Goal: Task Accomplishment & Management: Manage account settings

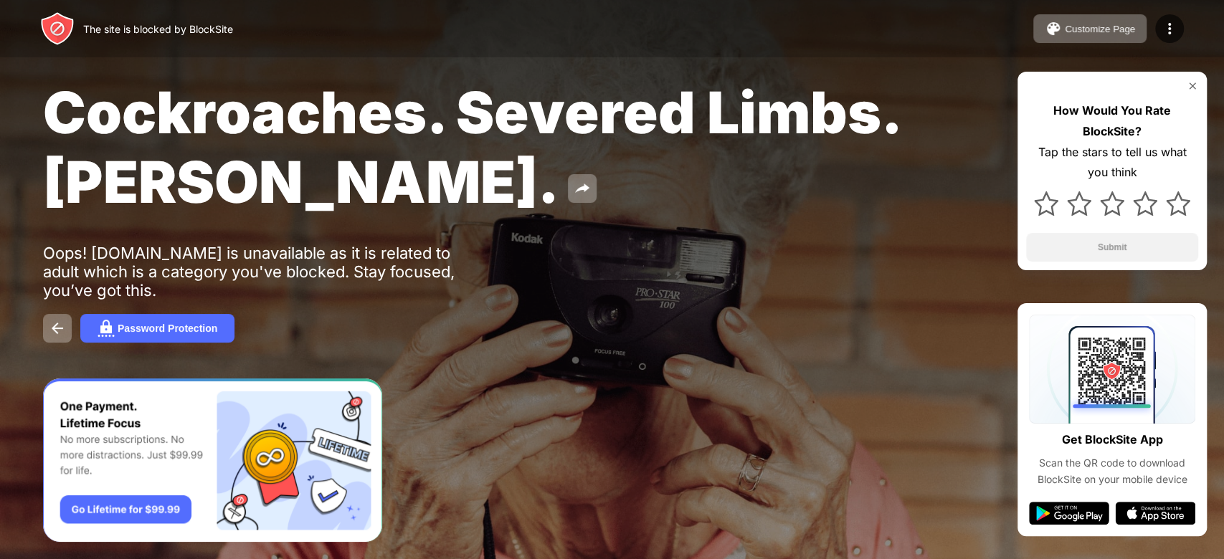
drag, startPoint x: 43, startPoint y: 379, endPoint x: 191, endPoint y: 379, distance: 147.7
click at [191, 379] on img "Banner Message" at bounding box center [212, 461] width 339 height 164
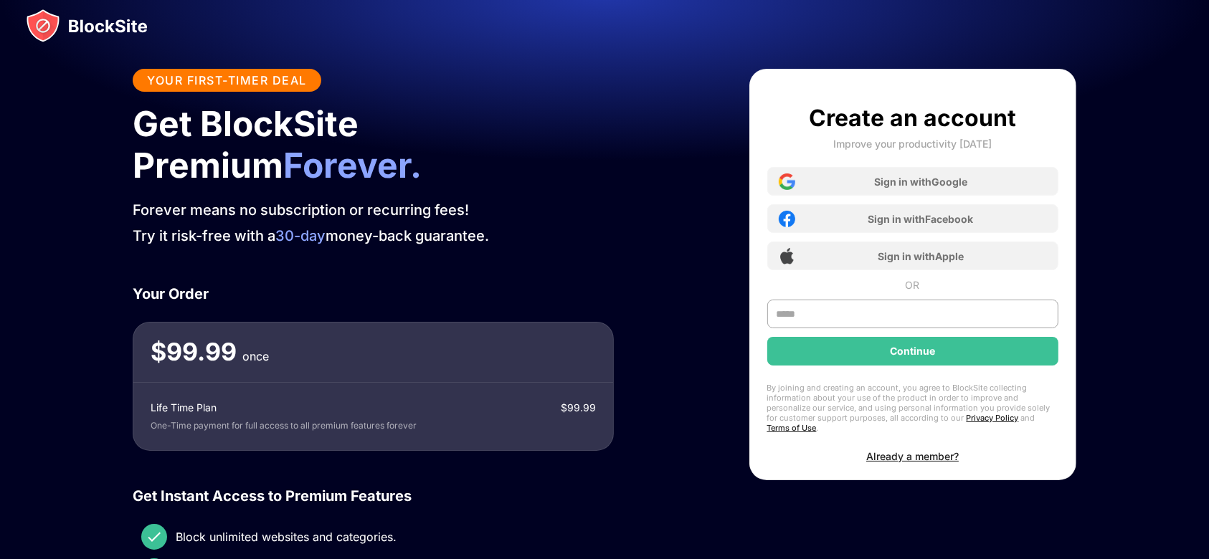
drag, startPoint x: 0, startPoint y: 0, endPoint x: 191, endPoint y: 379, distance: 424.0
click at [191, 379] on div "$ 99.99 once" at bounding box center [373, 353] width 480 height 60
